Goal: Task Accomplishment & Management: Complete application form

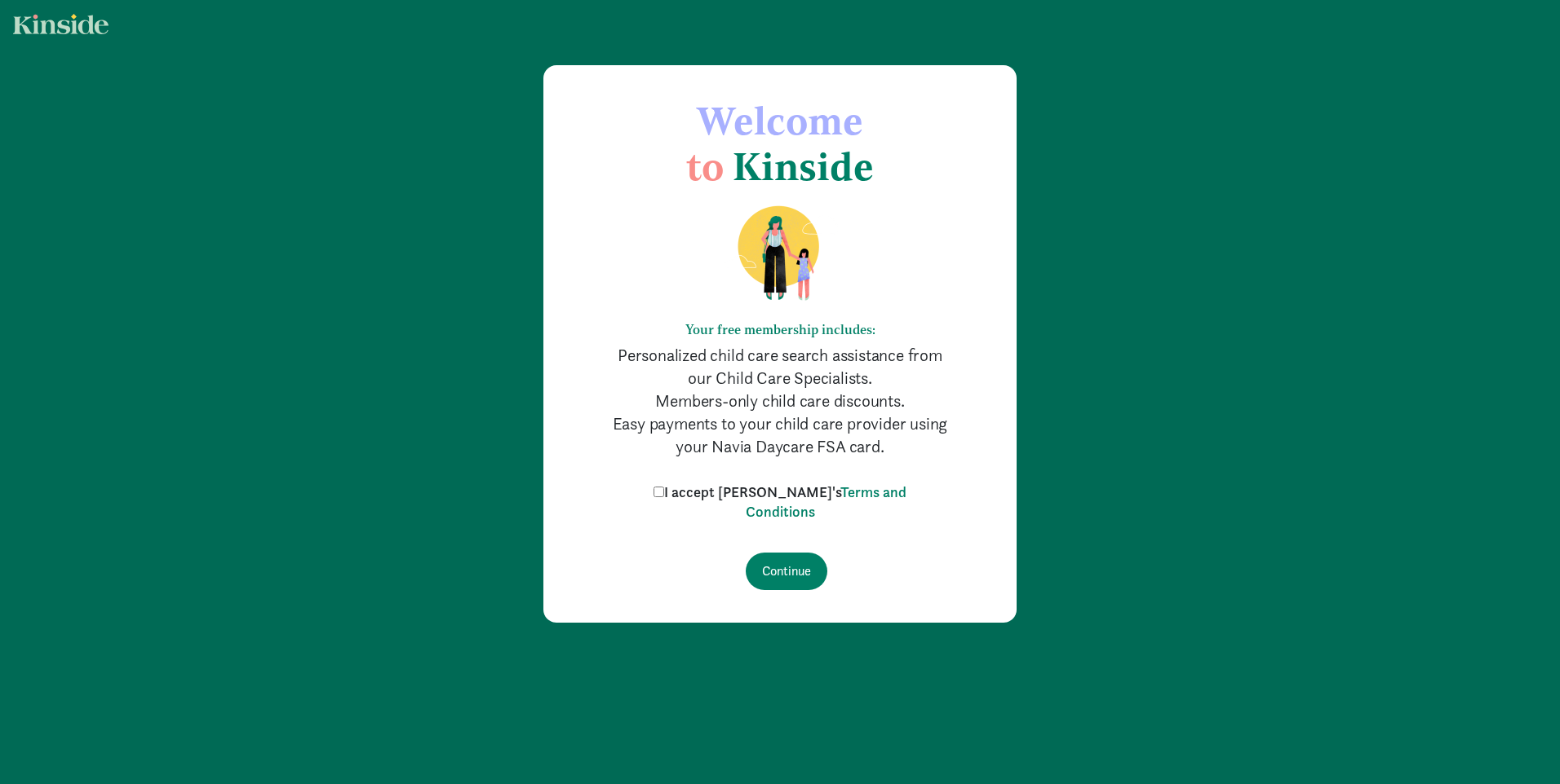
click at [664, 490] on input "I accept [PERSON_NAME]'s Terms and Conditions" at bounding box center [658, 492] width 11 height 11
checkbox input "true"
click at [780, 569] on input "Continue" at bounding box center [786, 572] width 82 height 38
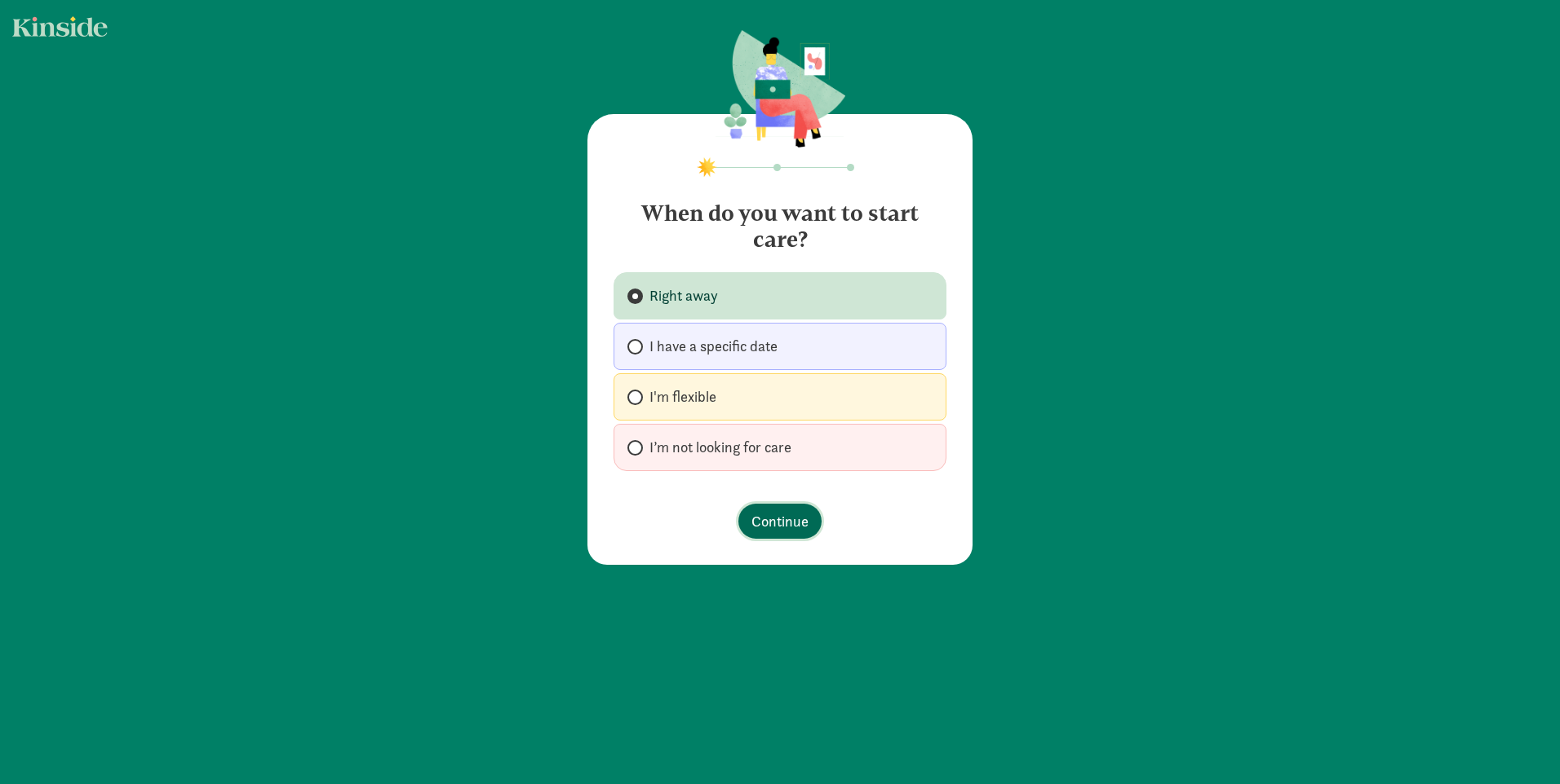
click at [786, 520] on span "Continue" at bounding box center [780, 521] width 57 height 22
